Goal: Check status: Check status

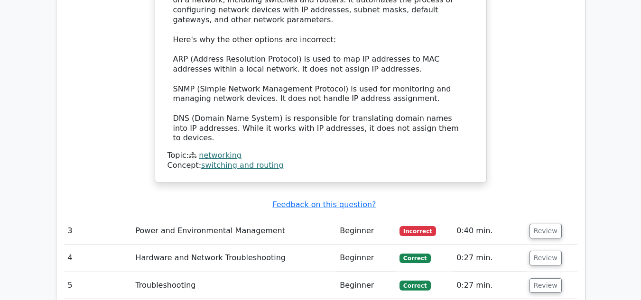
scroll to position [1471, 0]
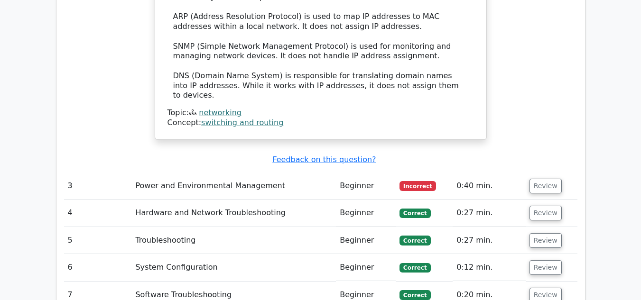
drag, startPoint x: 5, startPoint y: 95, endPoint x: 21, endPoint y: 93, distance: 16.3
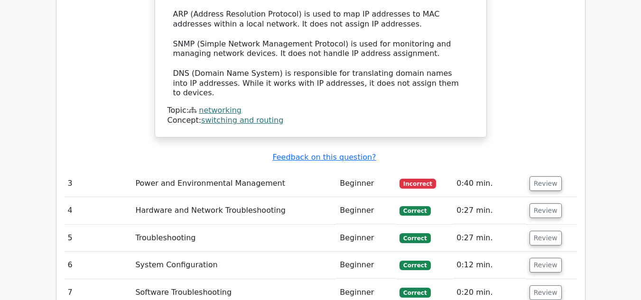
click at [107, 170] on td "3" at bounding box center [98, 183] width 68 height 27
drag, startPoint x: 177, startPoint y: 133, endPoint x: 163, endPoint y: 124, distance: 16.2
click at [178, 170] on td "Power and Environmental Management" at bounding box center [233, 183] width 205 height 27
click at [551, 177] on button "Review" at bounding box center [546, 184] width 32 height 15
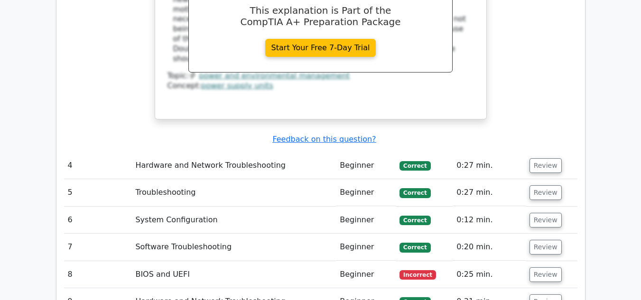
scroll to position [1899, 0]
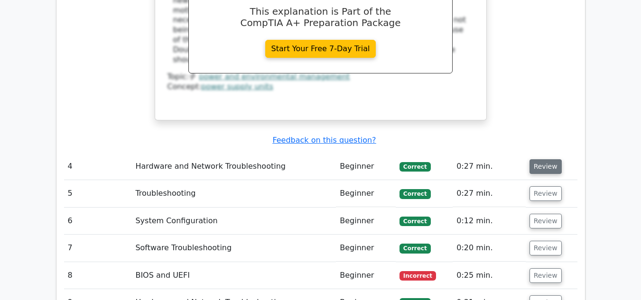
click at [545, 159] on button "Review" at bounding box center [546, 166] width 32 height 15
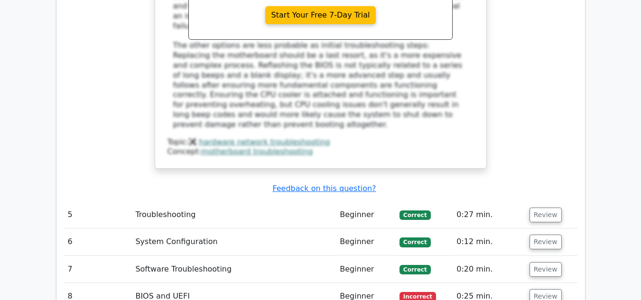
scroll to position [2373, 0]
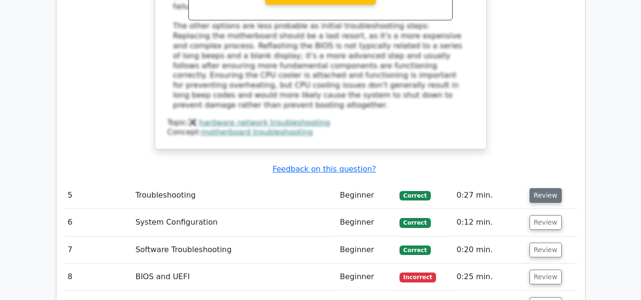
click at [539, 188] on button "Review" at bounding box center [546, 195] width 32 height 15
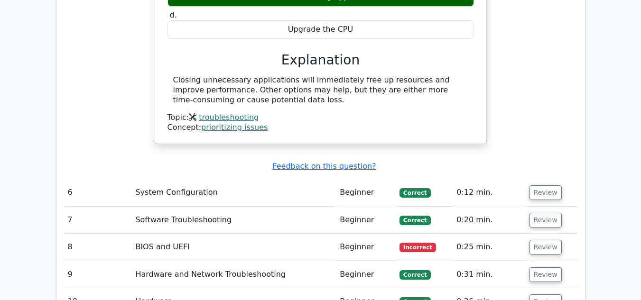
scroll to position [2753, 0]
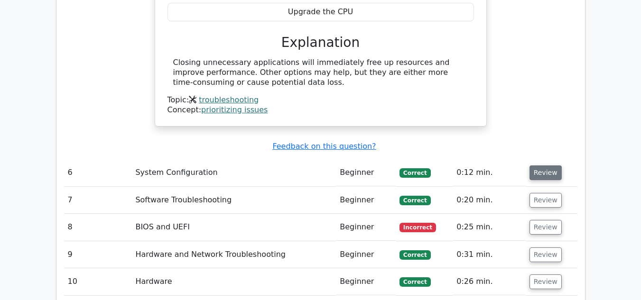
click at [539, 166] on button "Review" at bounding box center [546, 173] width 32 height 15
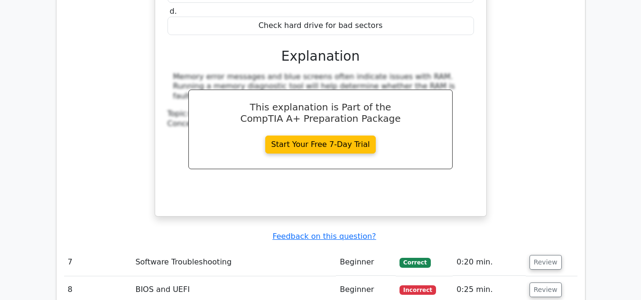
scroll to position [3085, 0]
drag, startPoint x: 541, startPoint y: 194, endPoint x: 545, endPoint y: 189, distance: 6.7
click at [543, 255] on button "Review" at bounding box center [546, 262] width 32 height 15
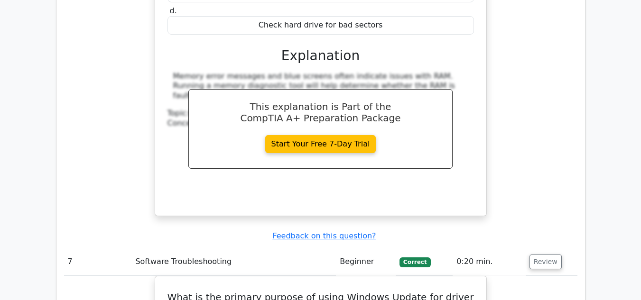
scroll to position [3228, 0]
